Goal: Use online tool/utility: Use online tool/utility

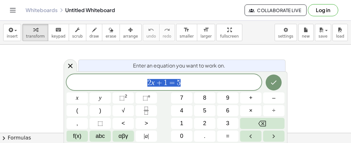
click at [274, 82] on icon "Done" at bounding box center [274, 83] width 8 height 8
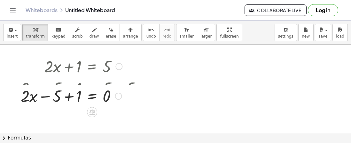
click at [47, 88] on div at bounding box center [83, 88] width 131 height 22
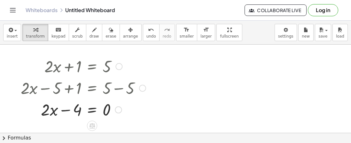
click at [265, 11] on span "Collaborate Live" at bounding box center [275, 10] width 51 height 6
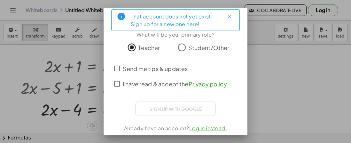
scroll to position [29, 0]
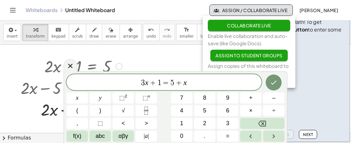
click at [225, 9] on span "Assign / Collaborate Live" at bounding box center [251, 10] width 72 height 6
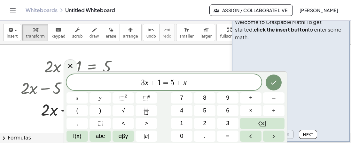
click at [276, 84] on icon "Done" at bounding box center [274, 83] width 8 height 8
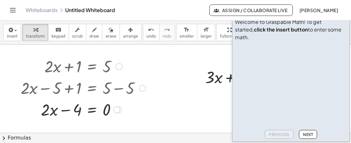
click at [275, 86] on video at bounding box center [283, 68] width 96 height 48
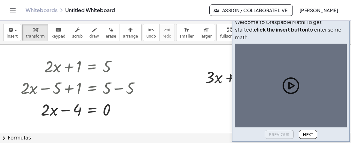
click at [341, 18] on icon "button" at bounding box center [342, 14] width 8 height 8
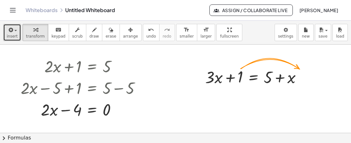
click at [15, 31] on span "button" at bounding box center [15, 30] width 3 height 1
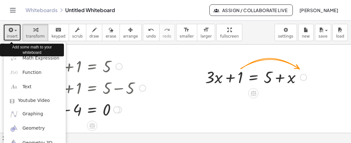
scroll to position [9, 0]
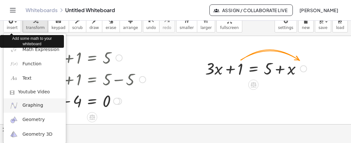
click at [32, 106] on span "Graphing" at bounding box center [32, 106] width 21 height 6
